Goal: Transaction & Acquisition: Purchase product/service

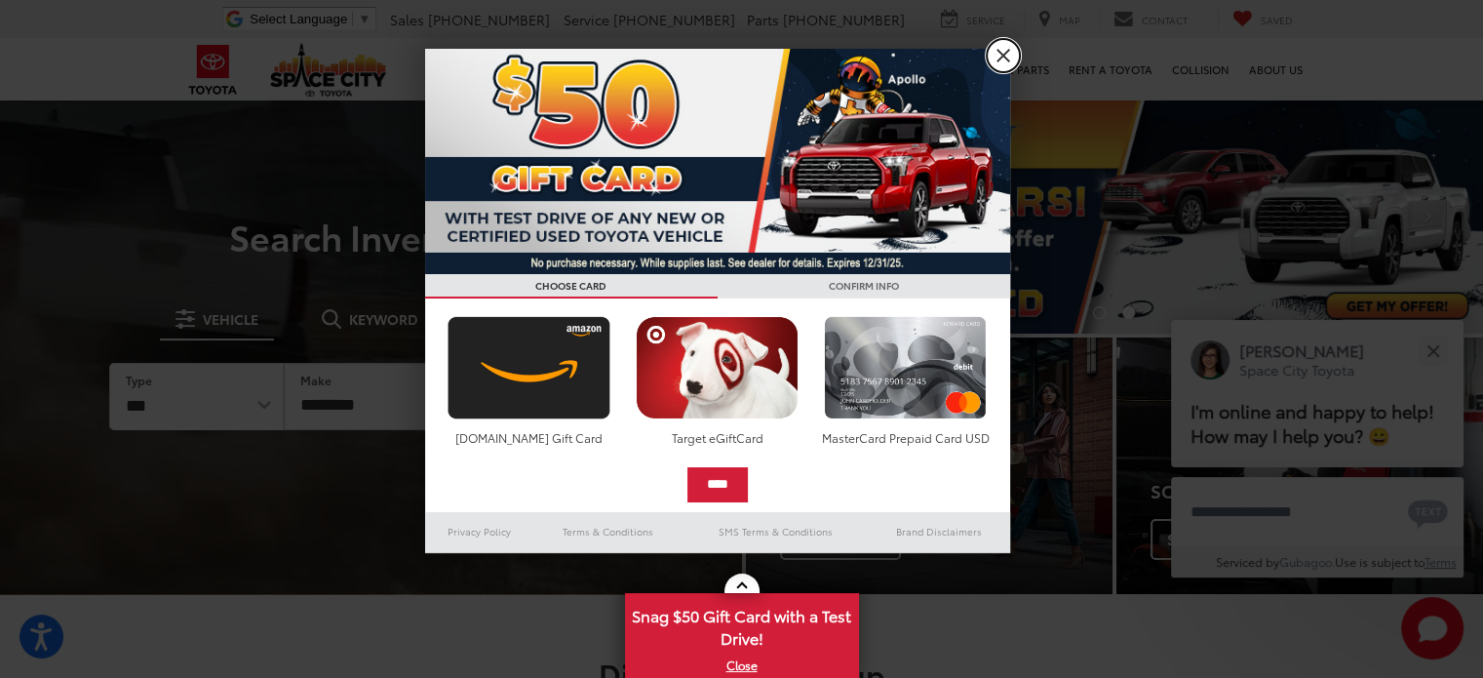
click at [992, 65] on link "X" at bounding box center [1003, 55] width 33 height 33
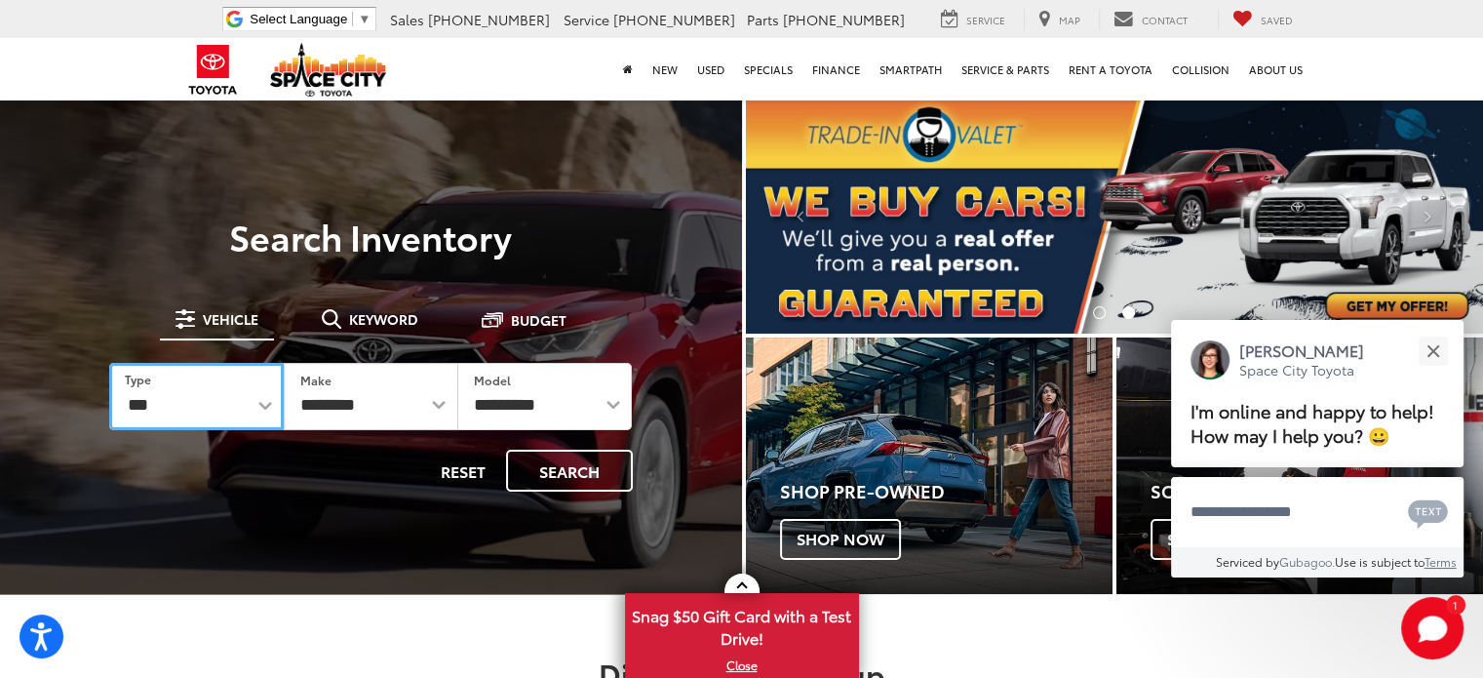
click at [280, 407] on select "*** *** **** *********" at bounding box center [196, 396] width 175 height 67
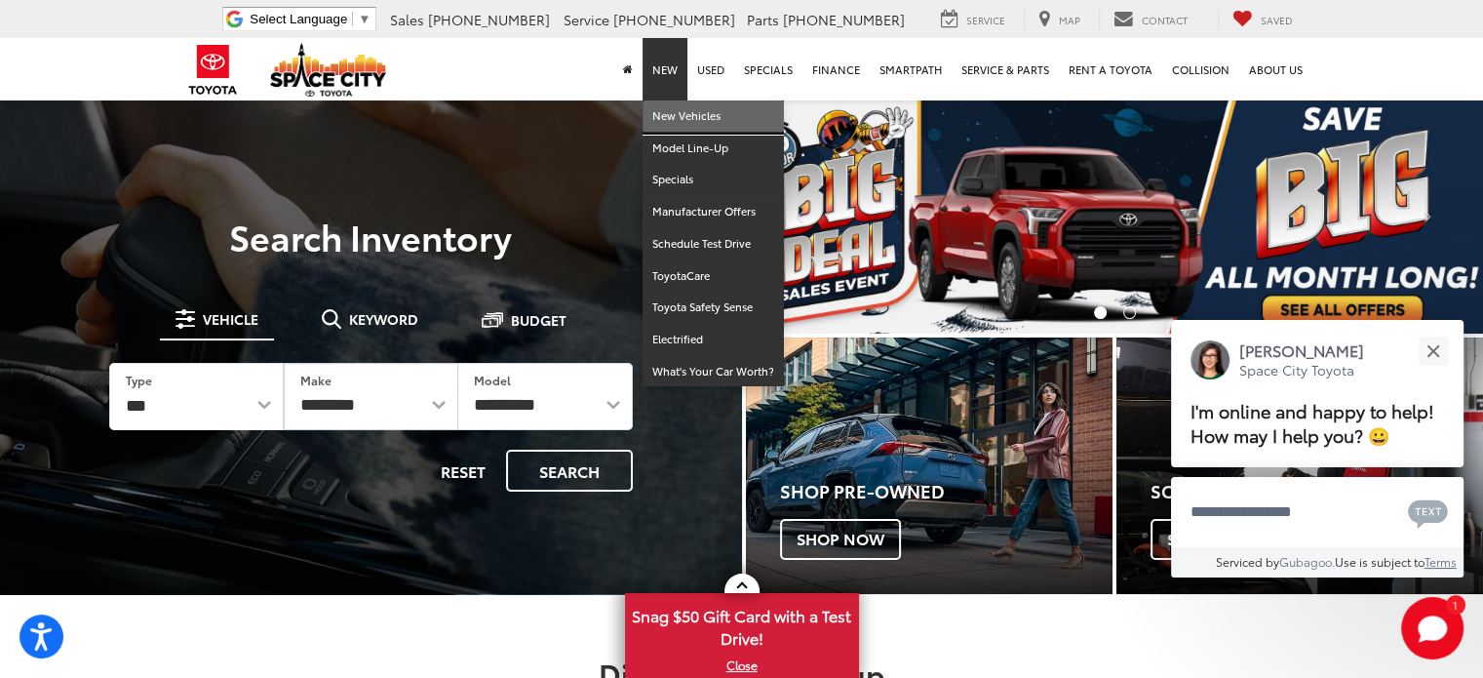
click at [667, 104] on link "New Vehicles" at bounding box center [713, 116] width 141 height 32
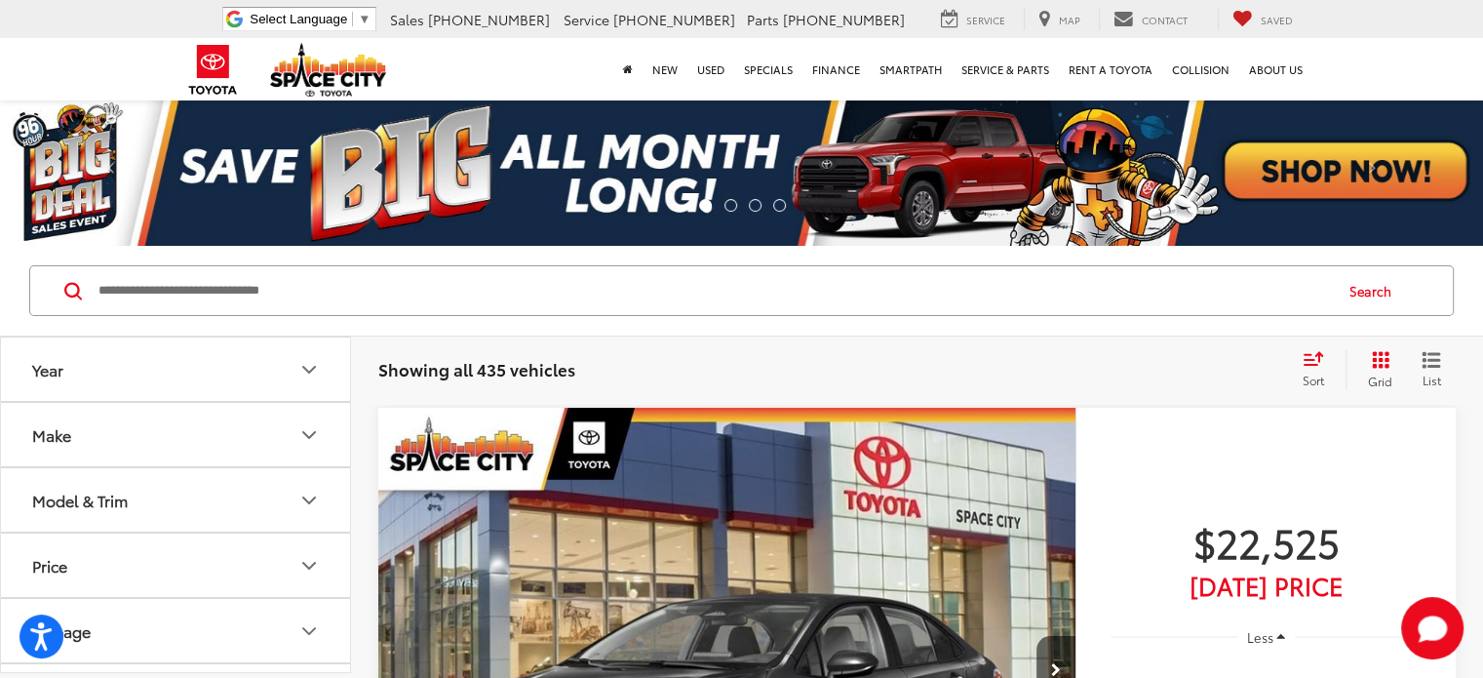
click at [316, 361] on icon "Year" at bounding box center [308, 369] width 23 height 23
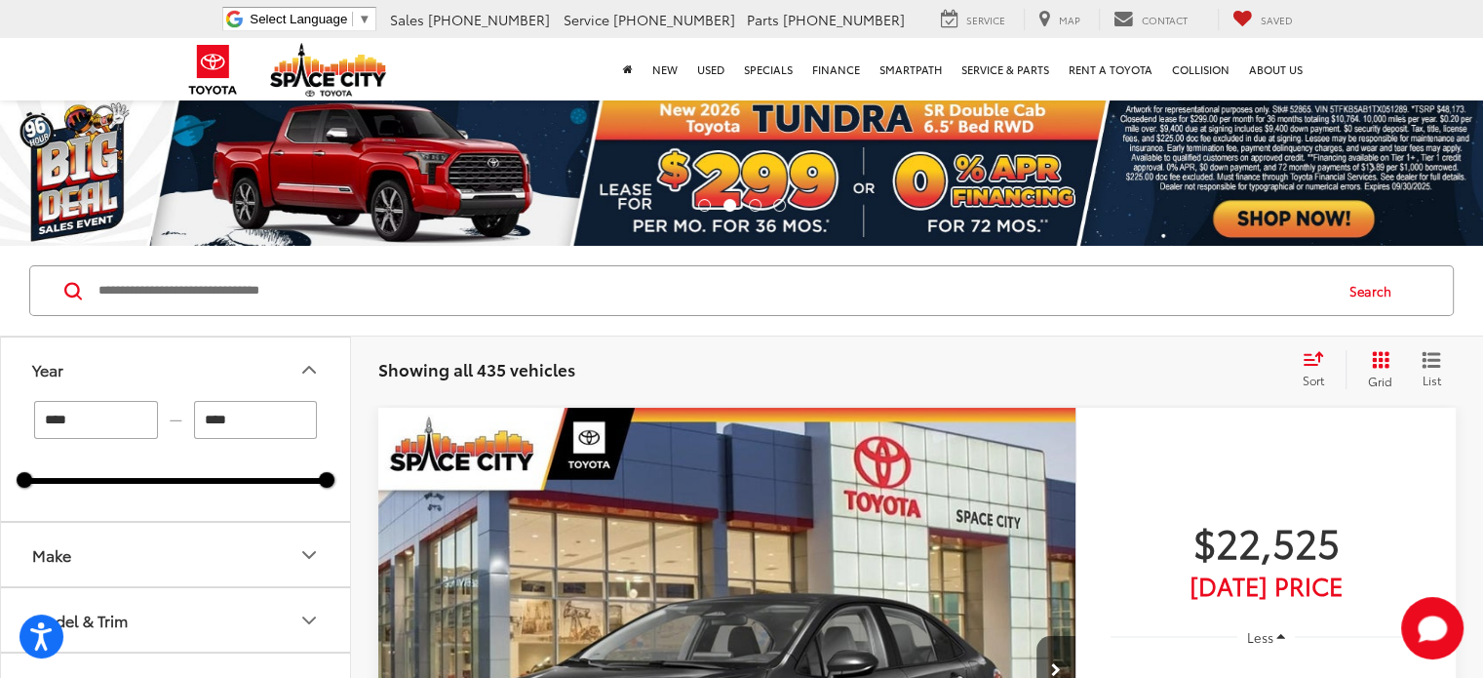
scroll to position [93, 0]
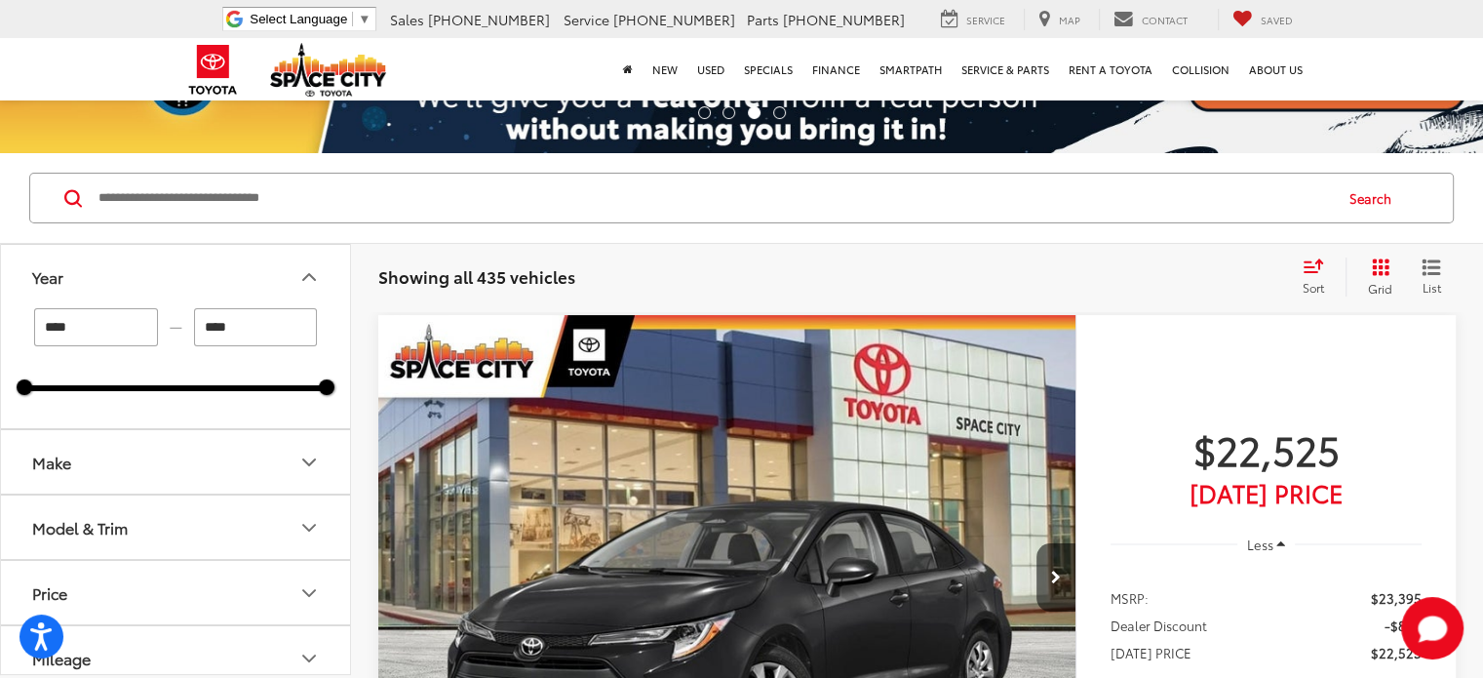
click at [301, 451] on icon "Make" at bounding box center [308, 462] width 23 height 23
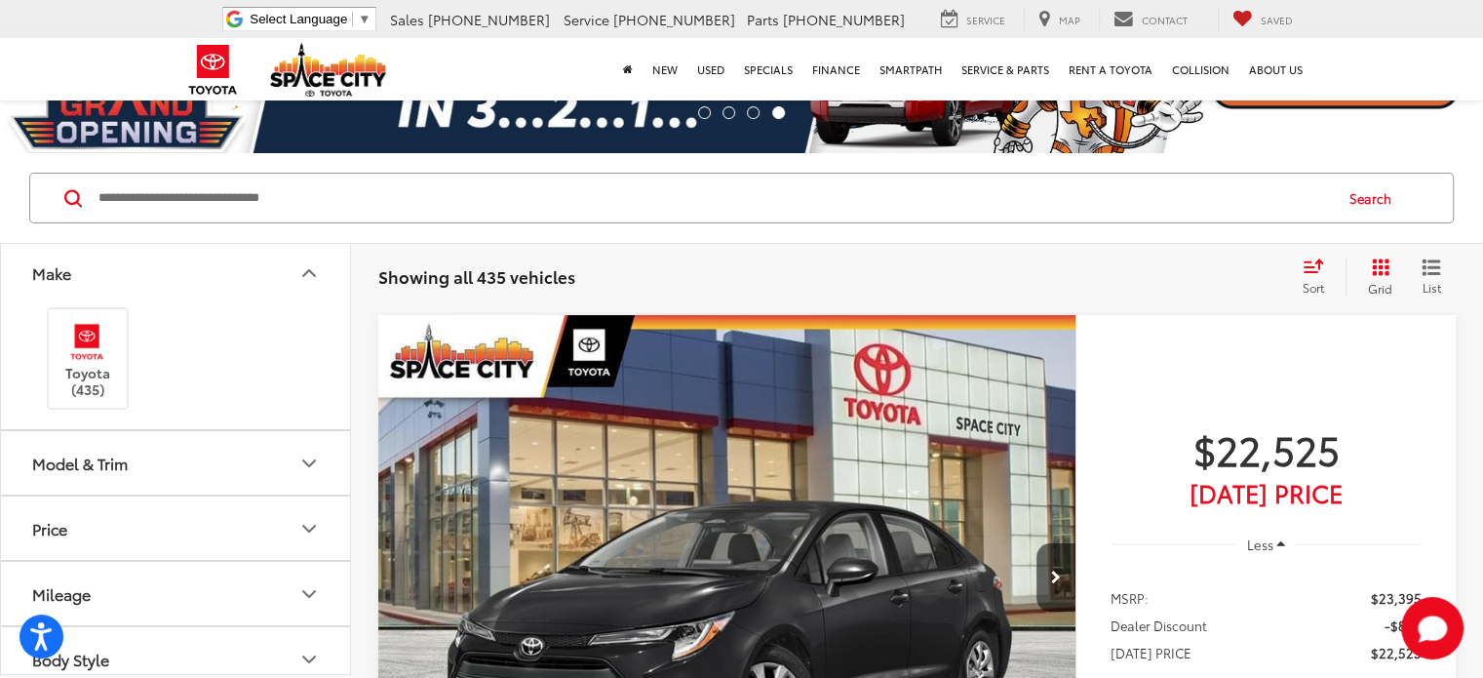
click at [301, 452] on icon "Model & Trim" at bounding box center [308, 463] width 23 height 23
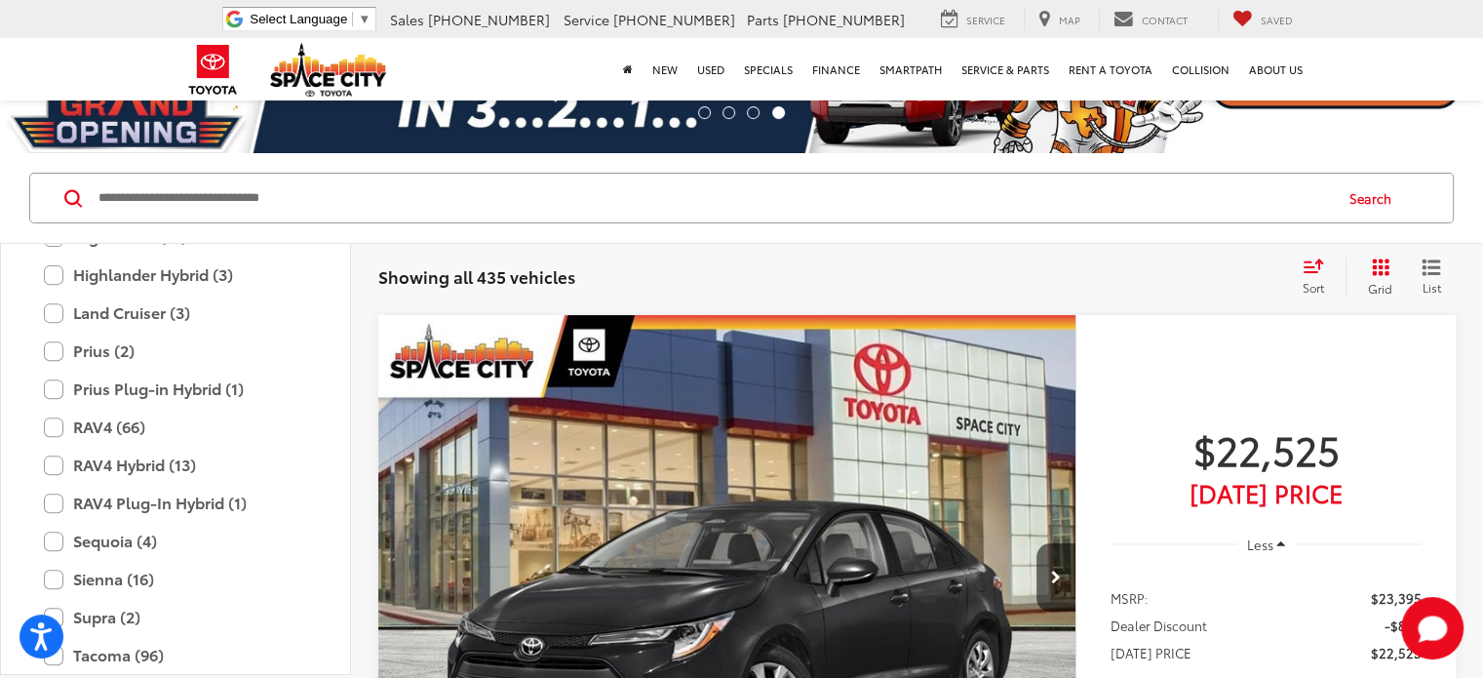
scroll to position [908, 0]
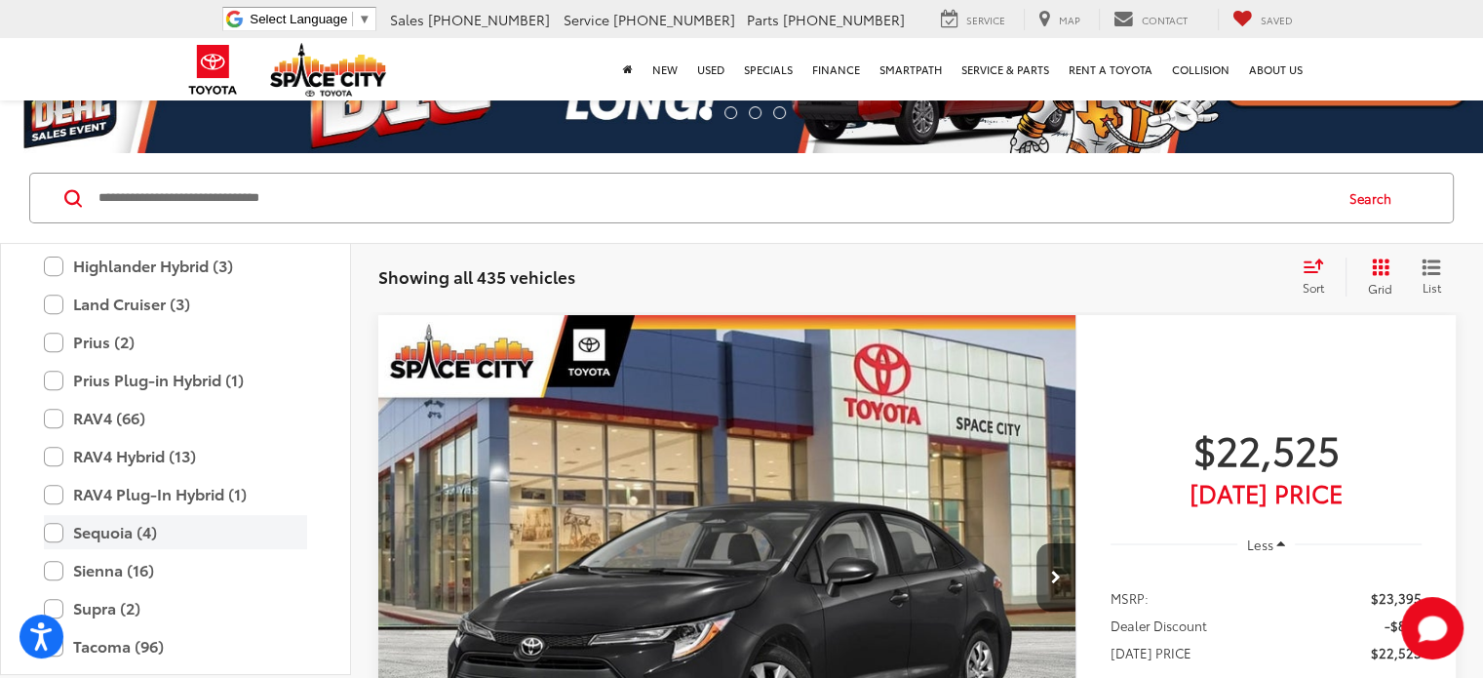
click at [46, 534] on label "Sequoia (4)" at bounding box center [175, 532] width 263 height 34
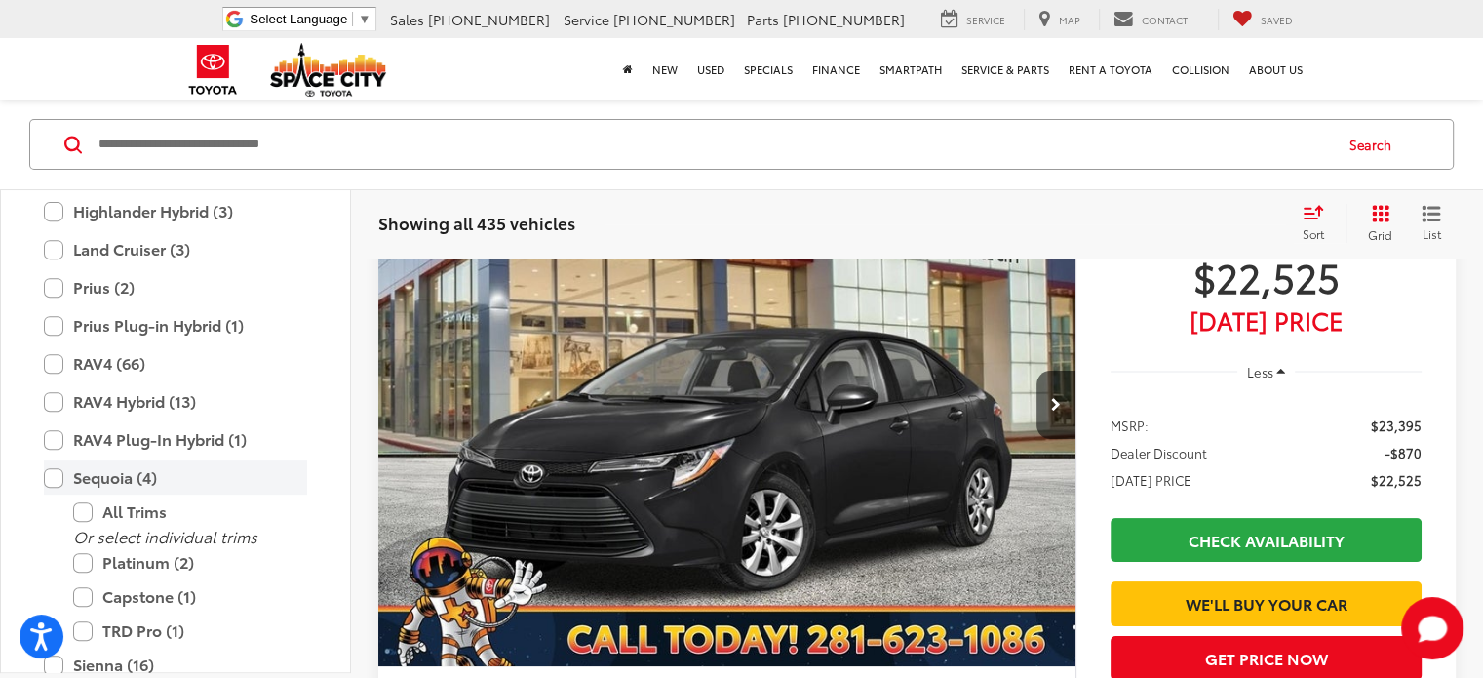
scroll to position [269, 0]
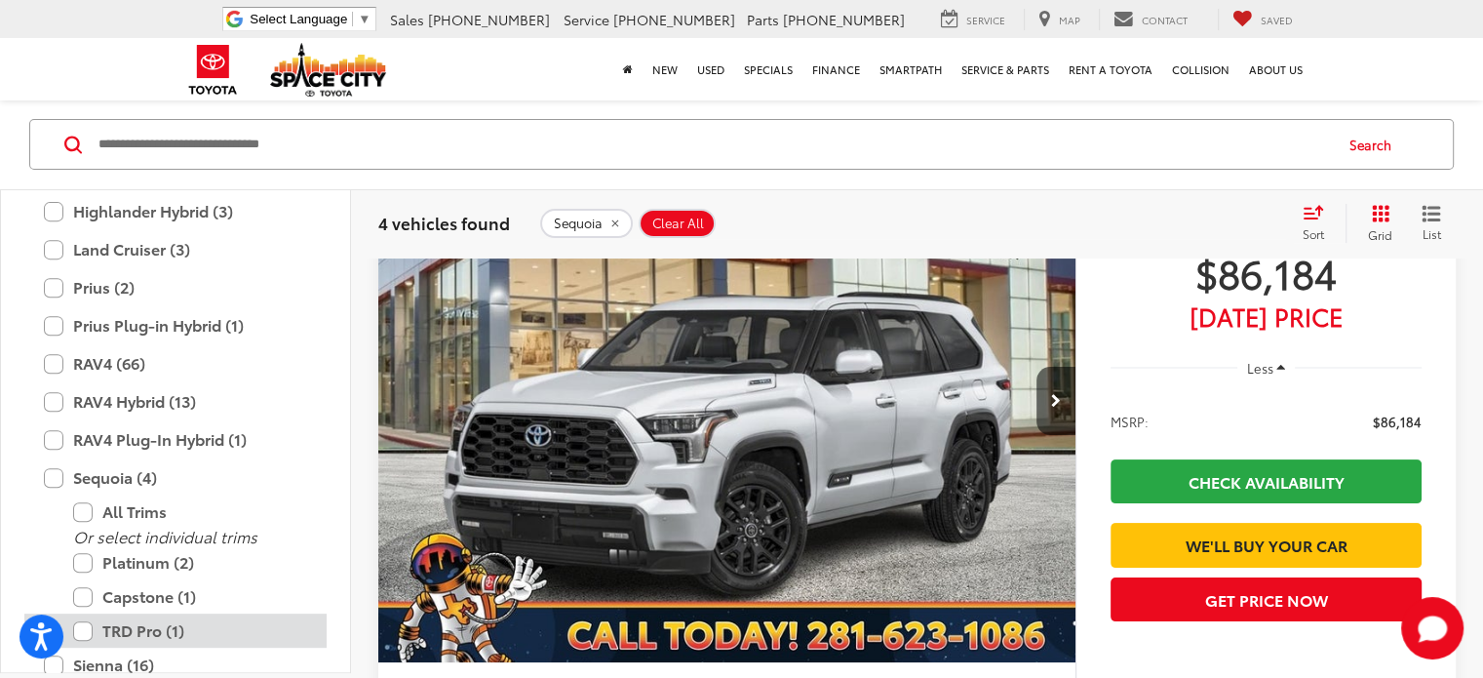
click at [85, 627] on label "TRD Pro (1)" at bounding box center [190, 631] width 234 height 34
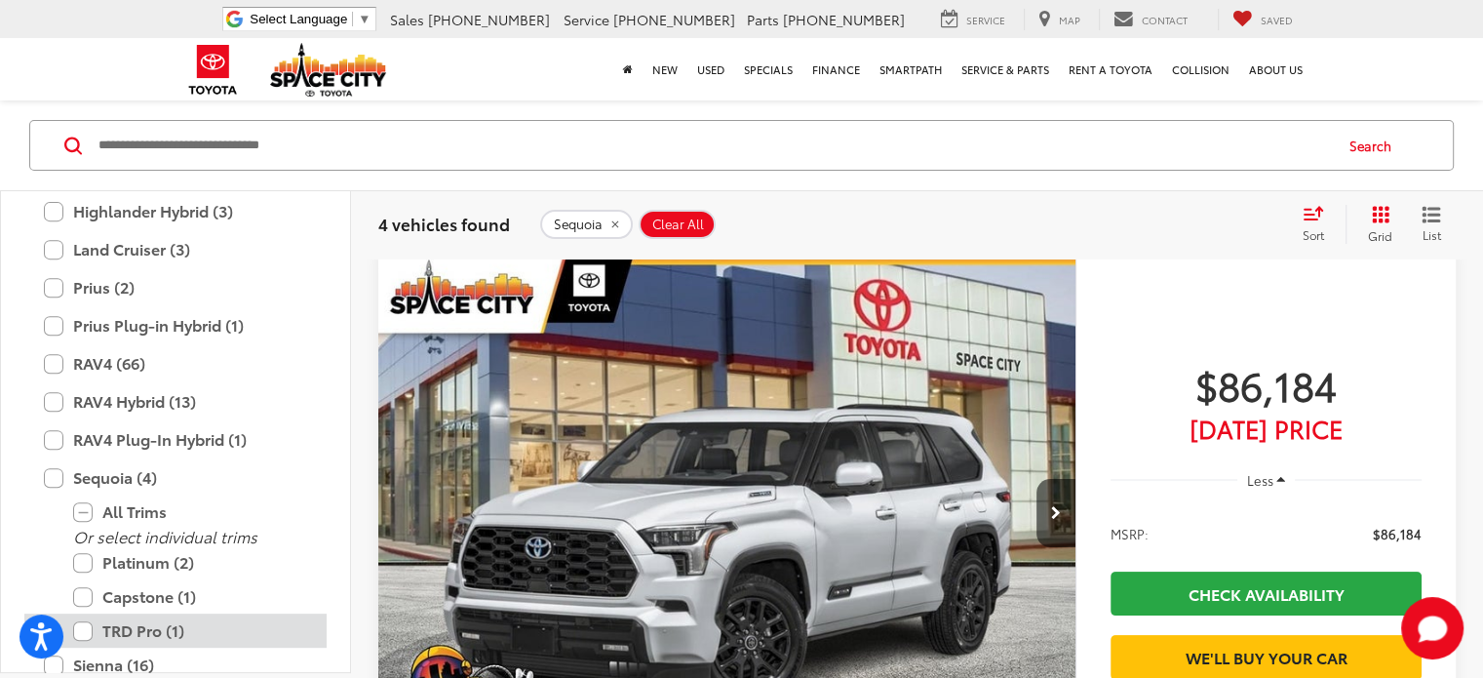
scroll to position [144, 0]
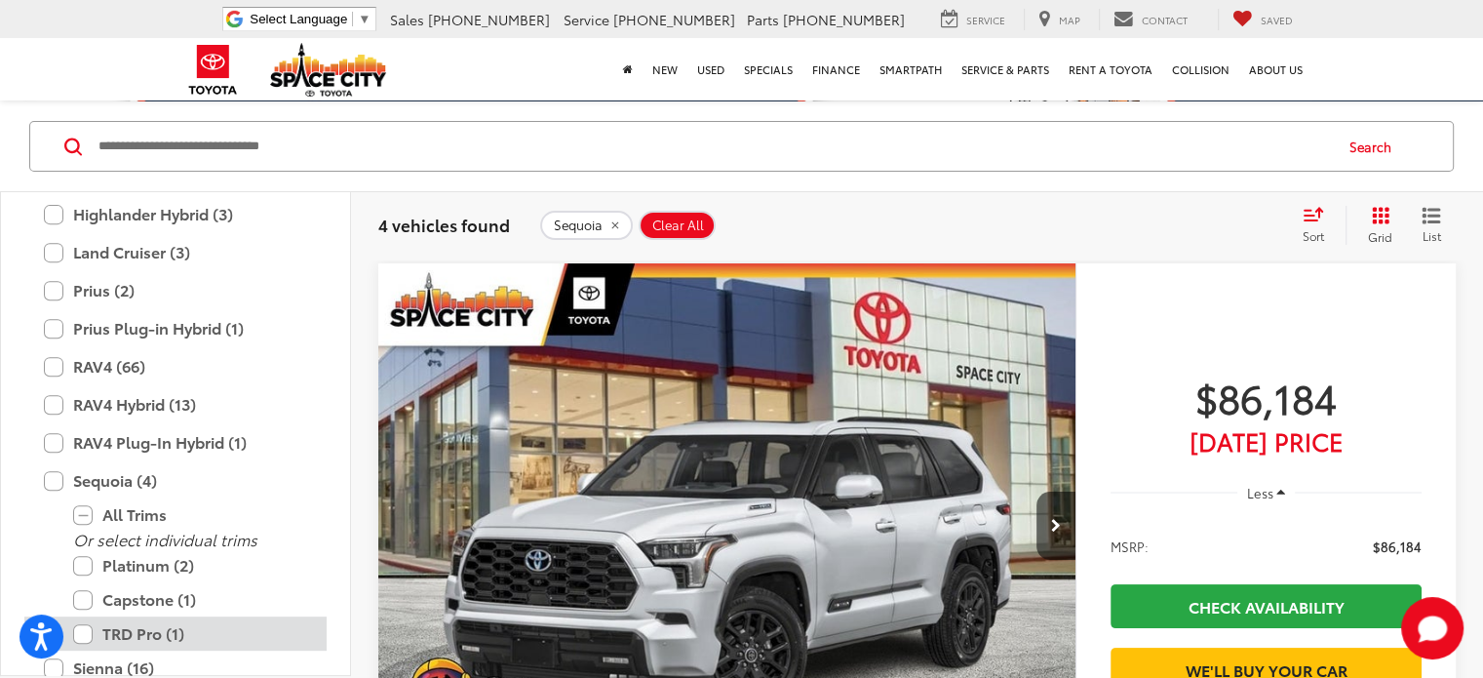
type input "****"
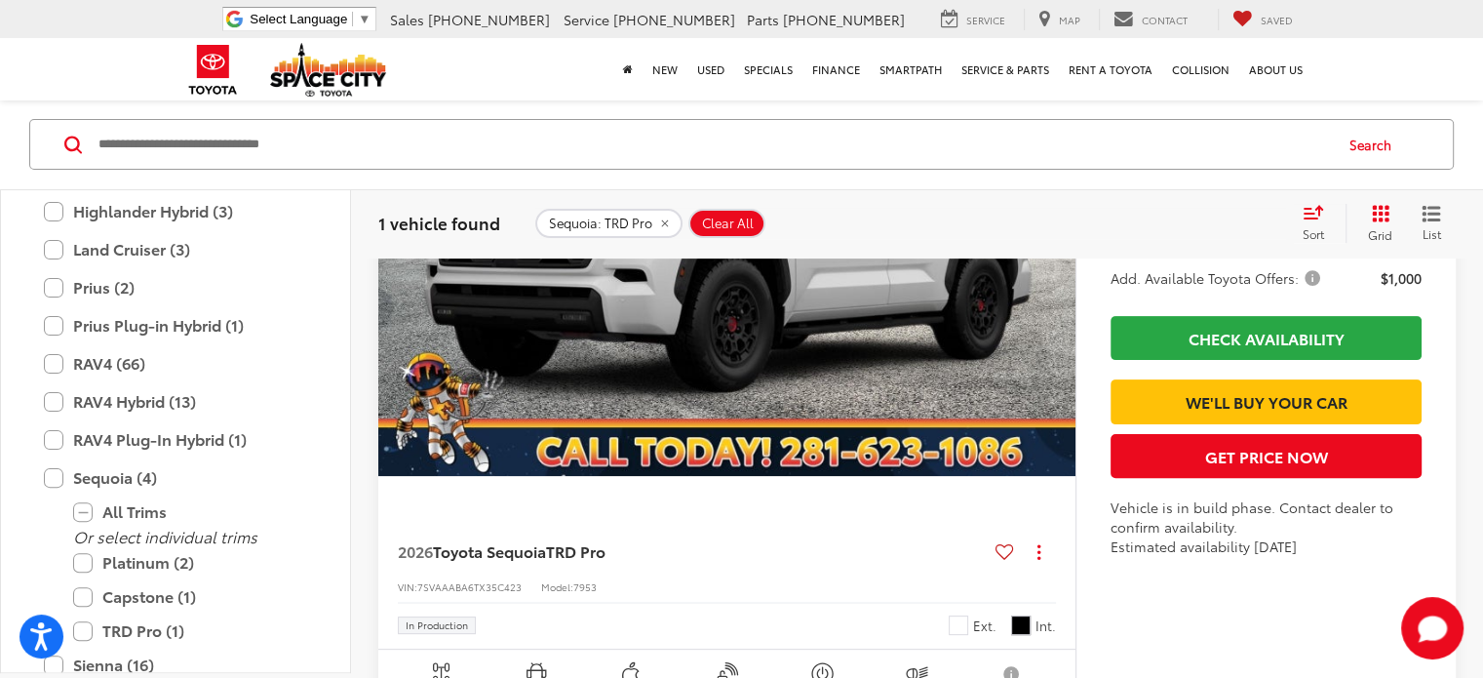
scroll to position [453, 0]
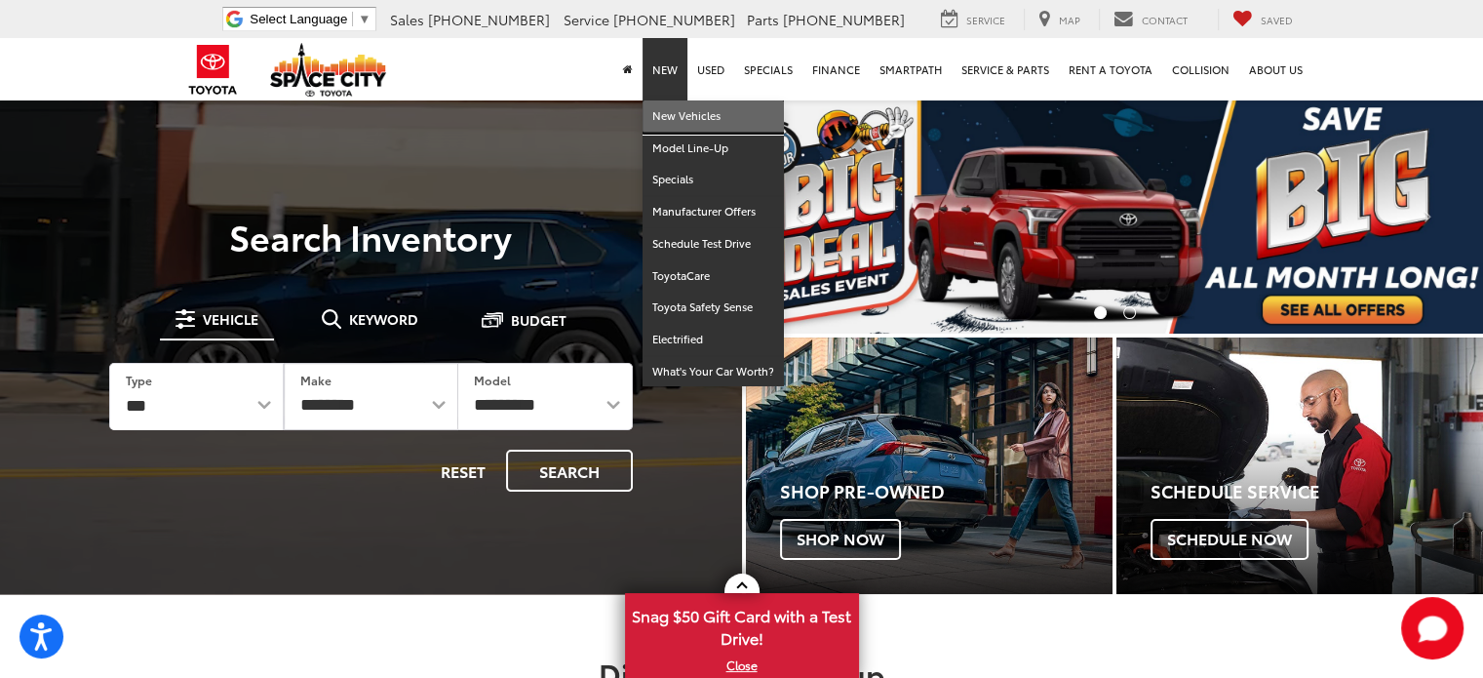
click at [671, 109] on link "New Vehicles" at bounding box center [713, 116] width 141 height 32
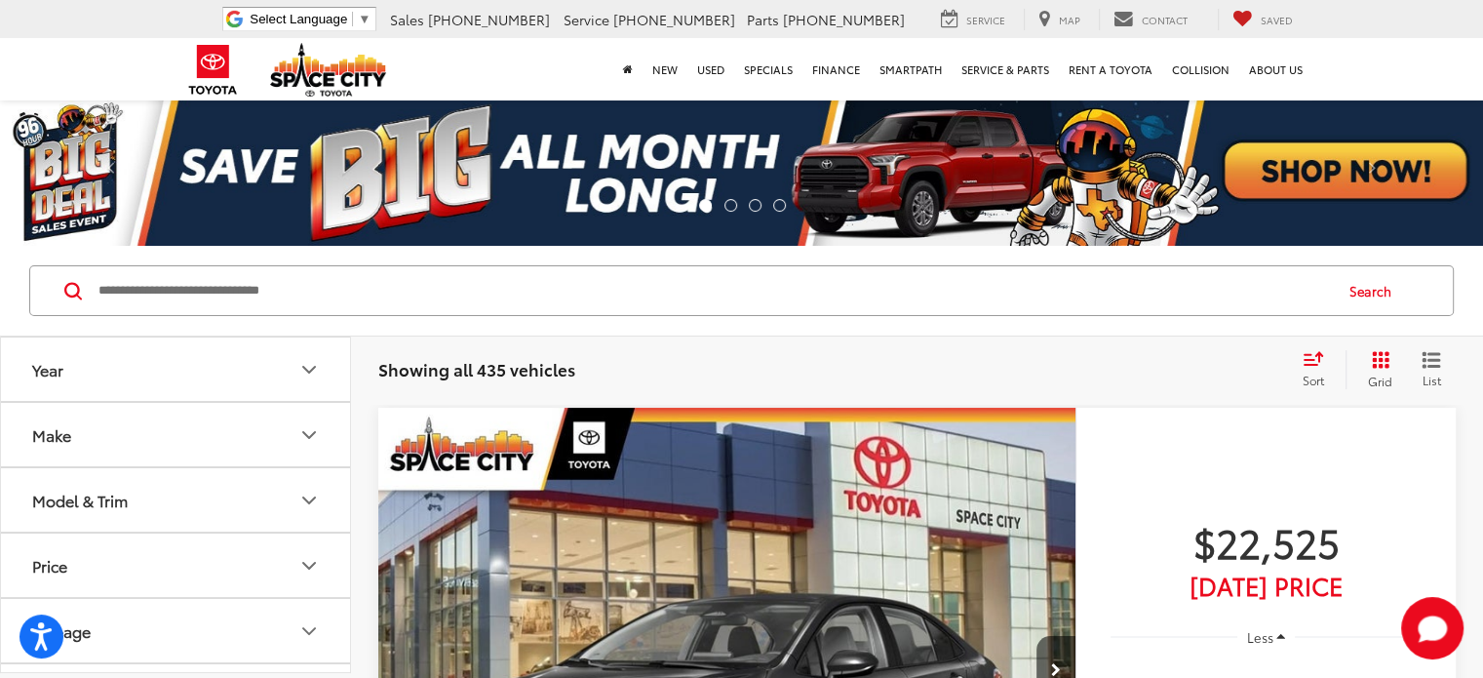
click at [313, 489] on icon "Model & Trim" at bounding box center [308, 500] width 23 height 23
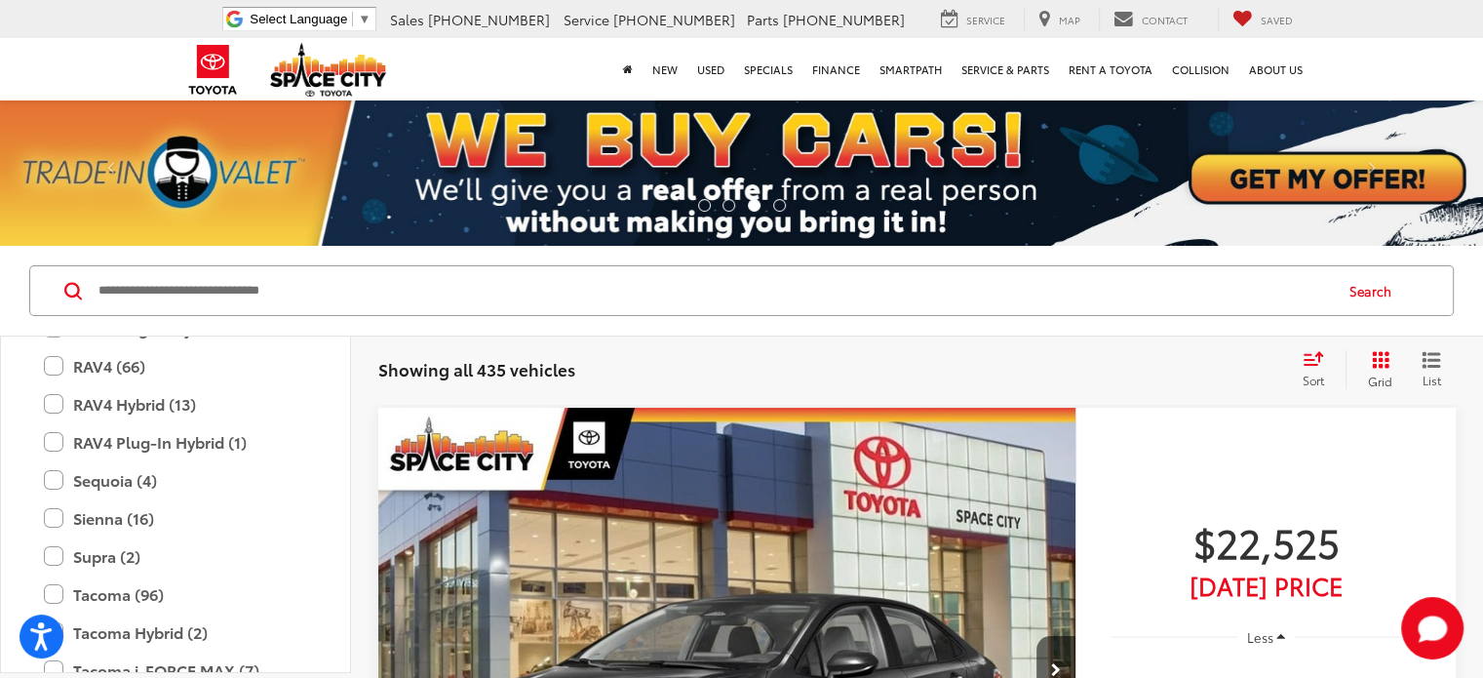
scroll to position [815, 0]
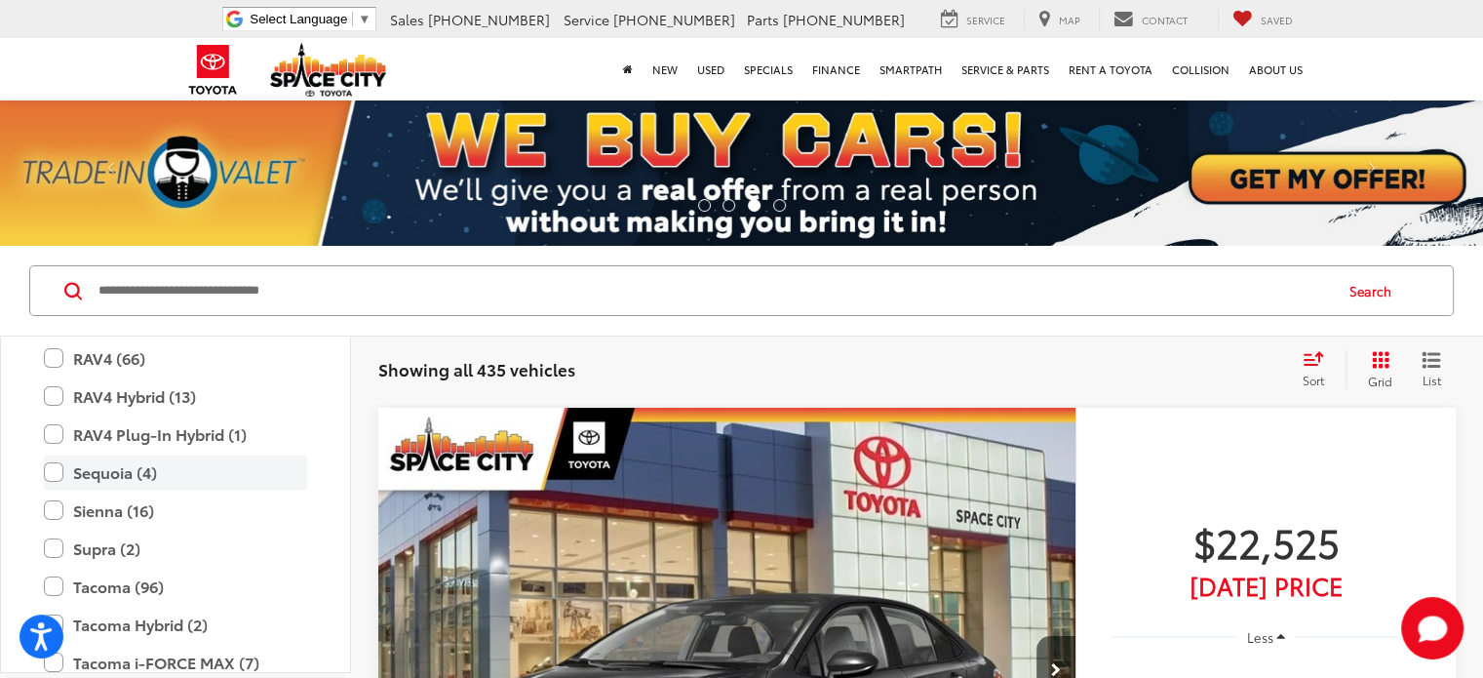
click at [59, 471] on label "Sequoia (4)" at bounding box center [175, 472] width 263 height 34
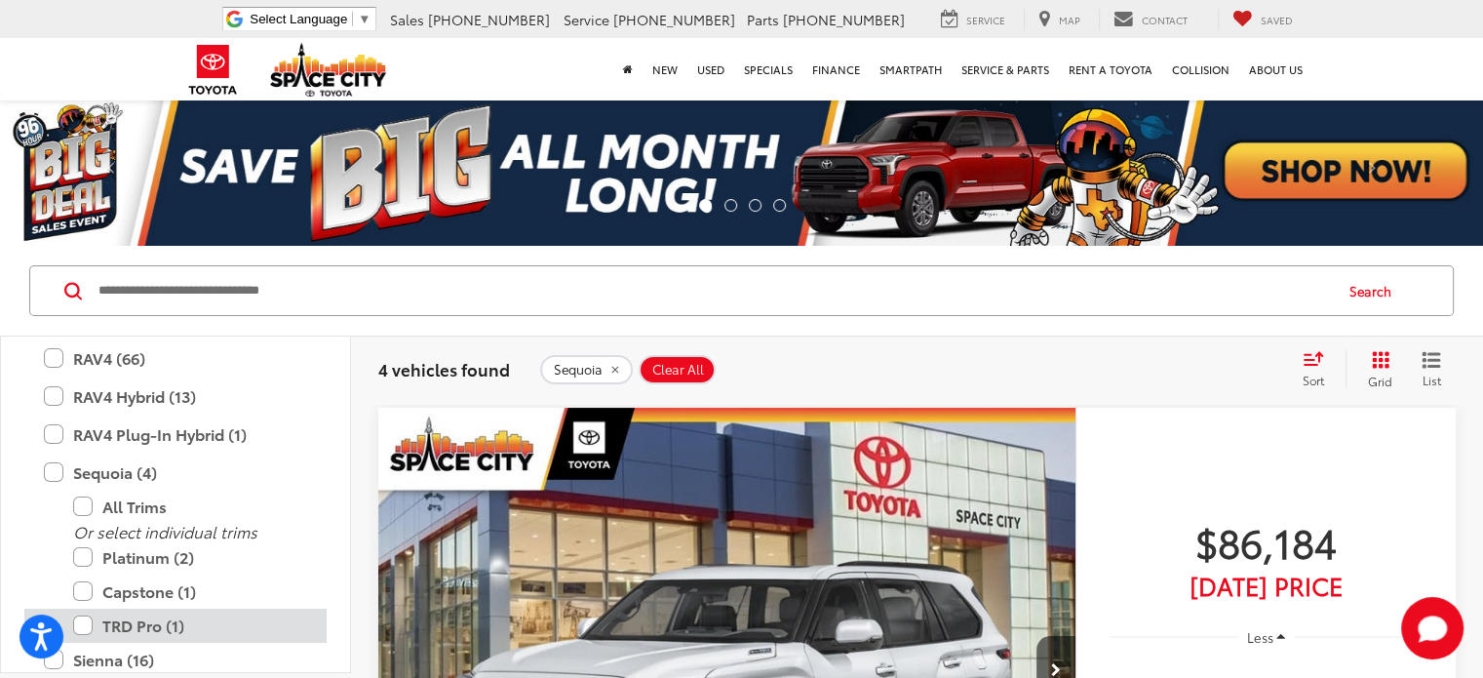
click at [144, 621] on label "TRD Pro (1)" at bounding box center [190, 626] width 234 height 34
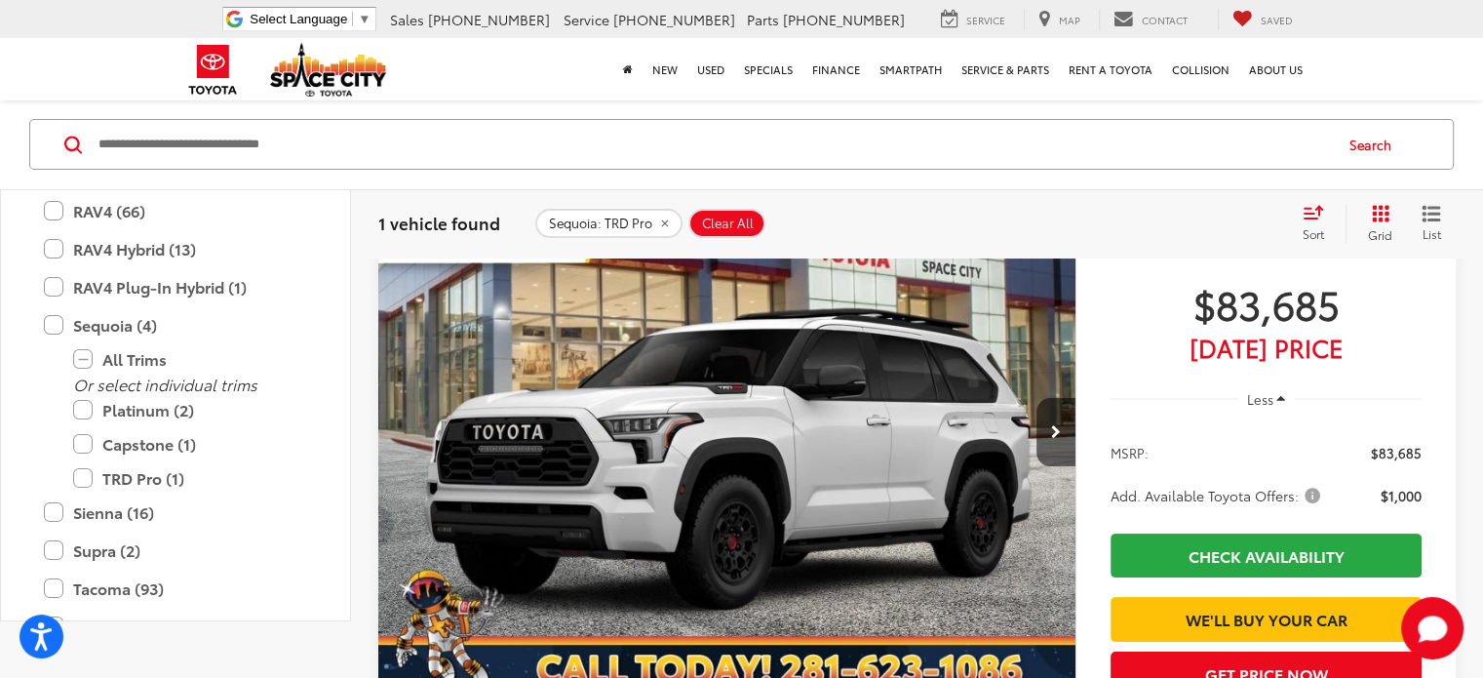
scroll to position [318, 0]
